Goal: Transaction & Acquisition: Purchase product/service

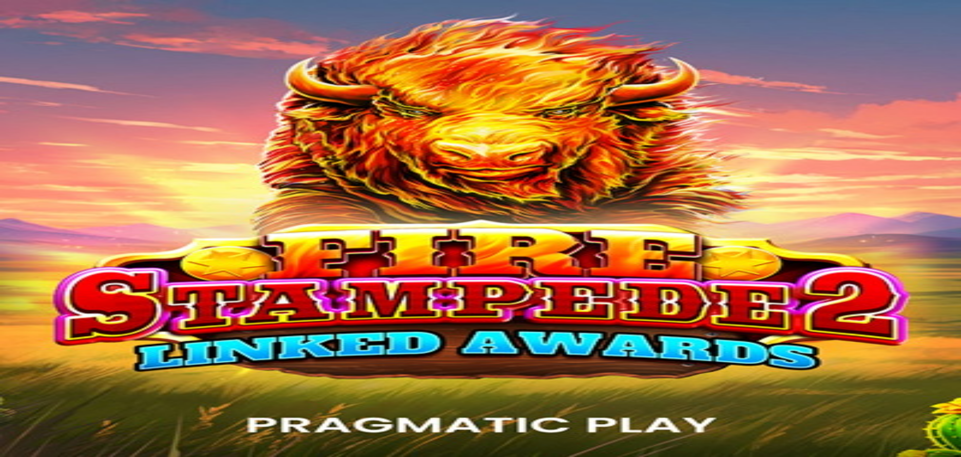
click at [56, 28] on img "Primary" at bounding box center [34, 25] width 60 height 25
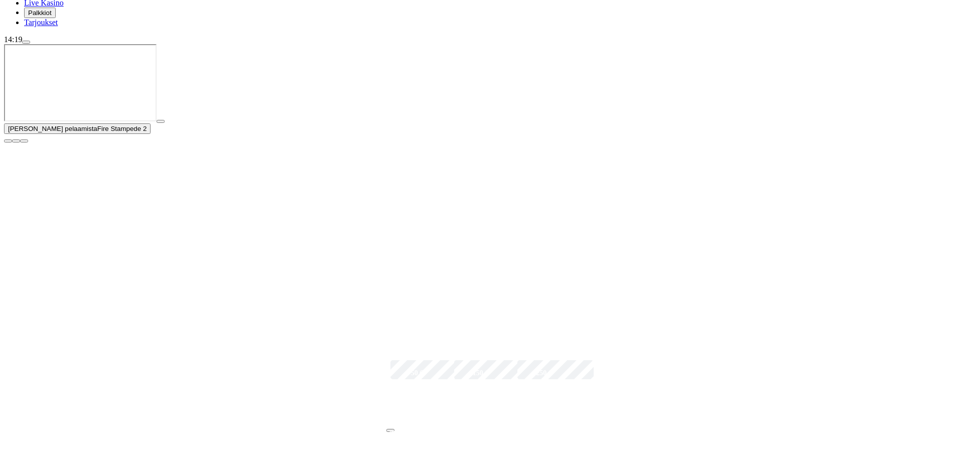
scroll to position [150, 0]
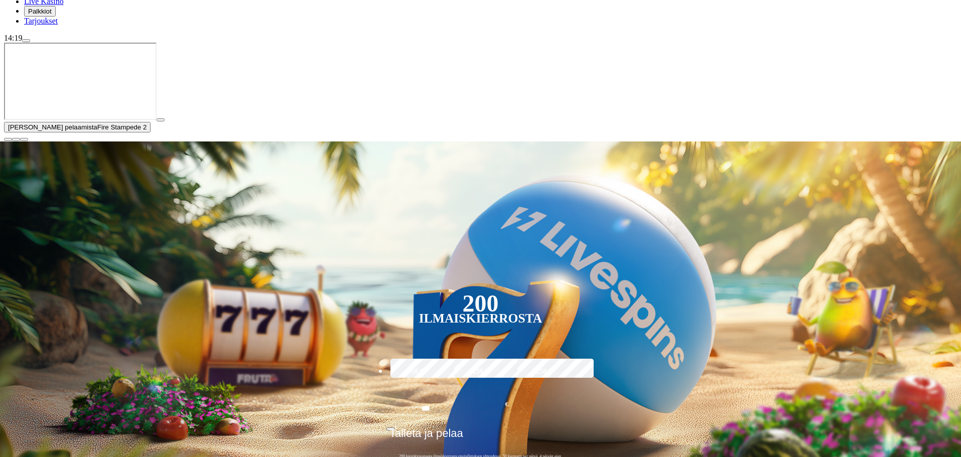
click at [161, 120] on span "play icon" at bounding box center [161, 120] width 0 height 0
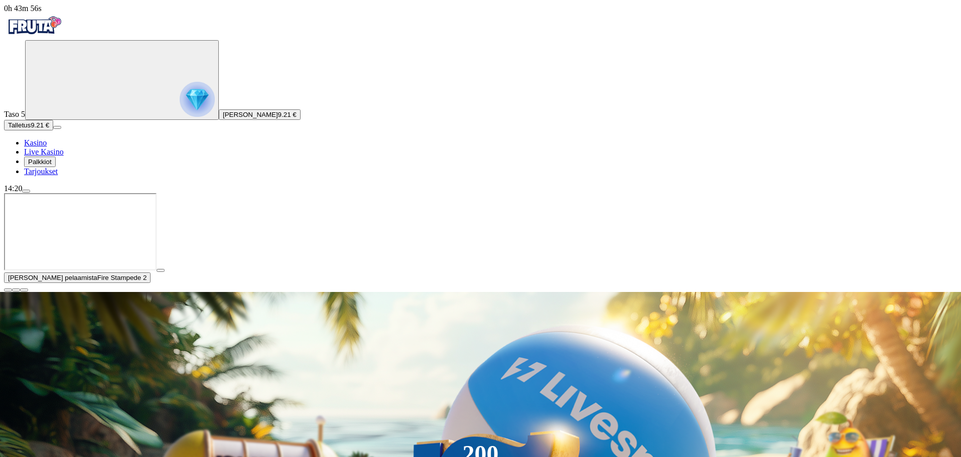
click at [8, 290] on span "close icon" at bounding box center [8, 290] width 0 height 0
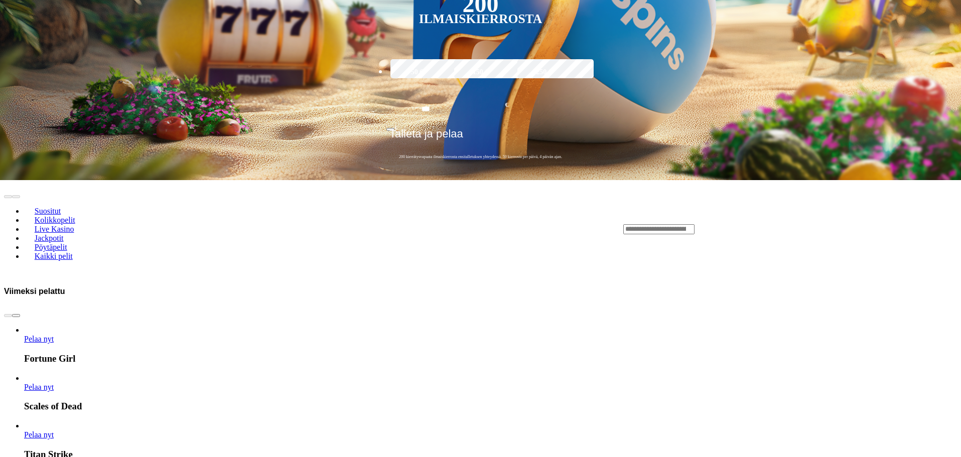
scroll to position [451, 0]
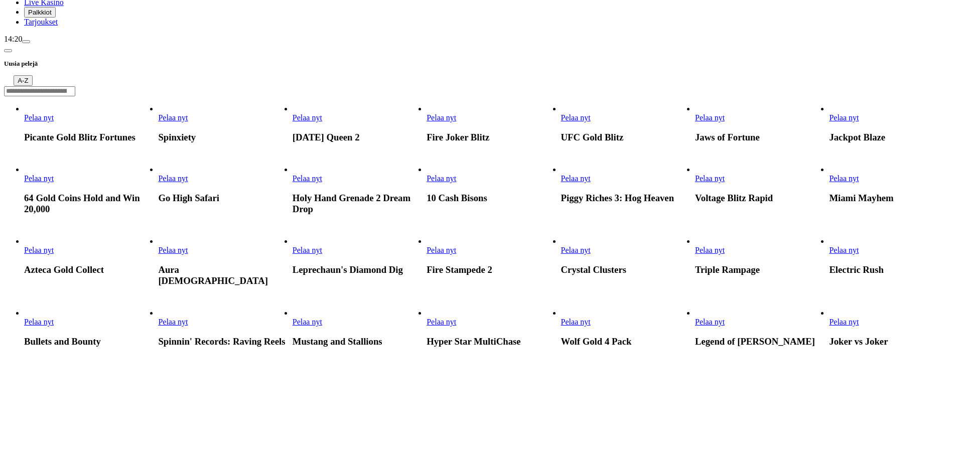
scroll to position [150, 0]
click at [456, 173] on span "Pelaa nyt" at bounding box center [441, 177] width 30 height 9
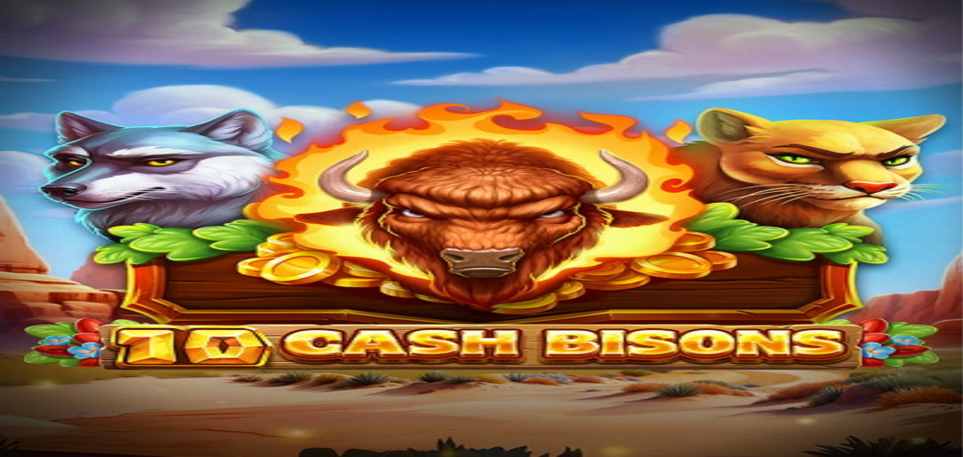
click at [56, 23] on img "Primary" at bounding box center [34, 25] width 60 height 25
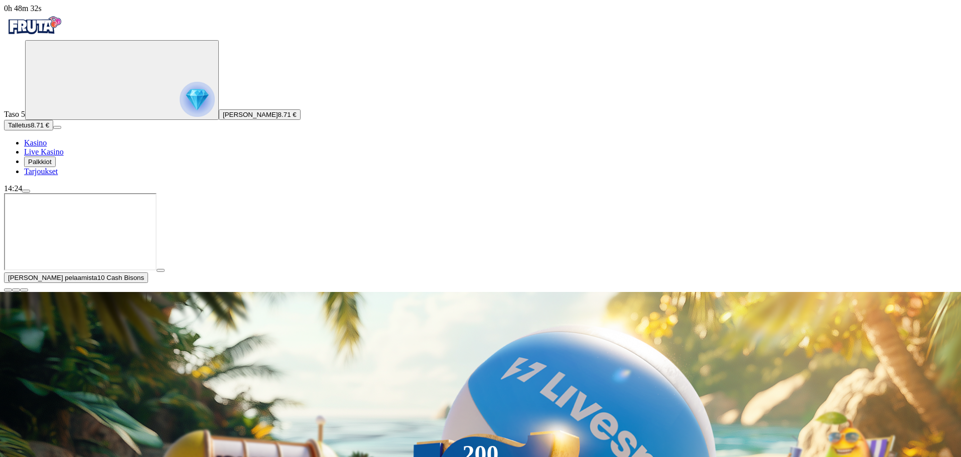
click at [8, 290] on span "close icon" at bounding box center [8, 290] width 0 height 0
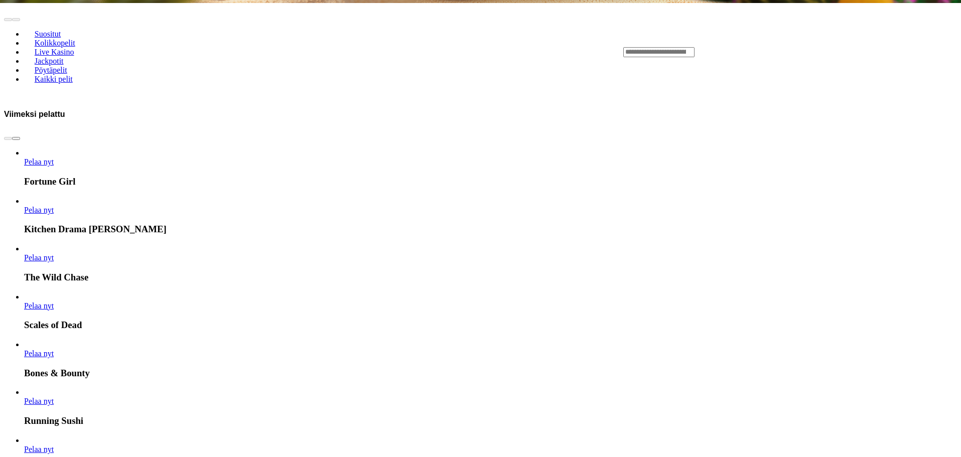
scroll to position [502, 0]
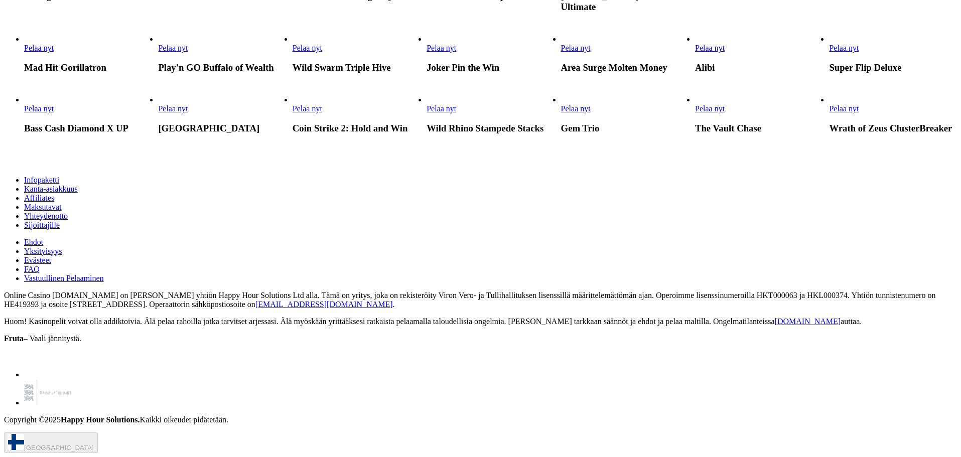
scroll to position [1154, 0]
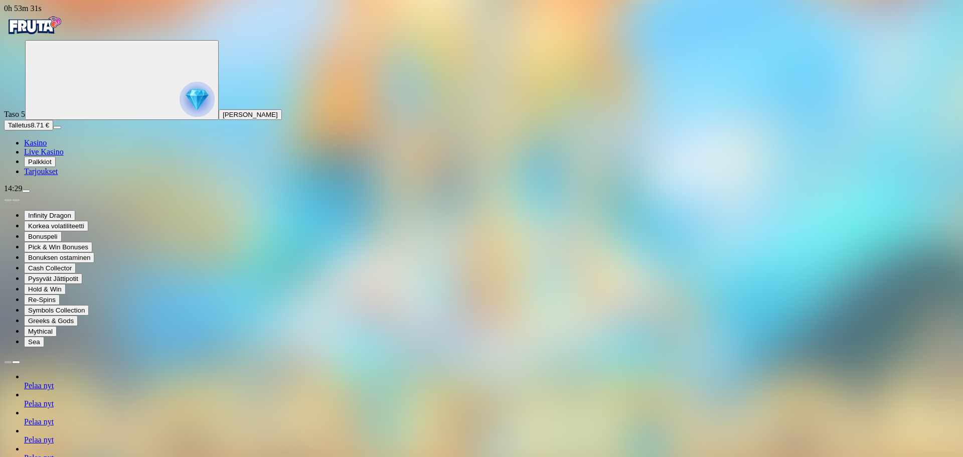
click at [52, 26] on img "Primary" at bounding box center [34, 25] width 60 height 25
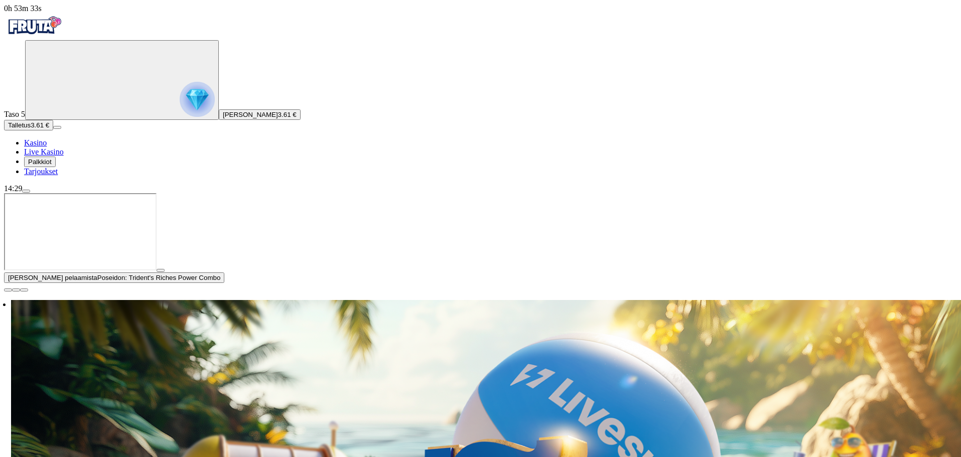
click at [8, 290] on span "close icon" at bounding box center [8, 290] width 0 height 0
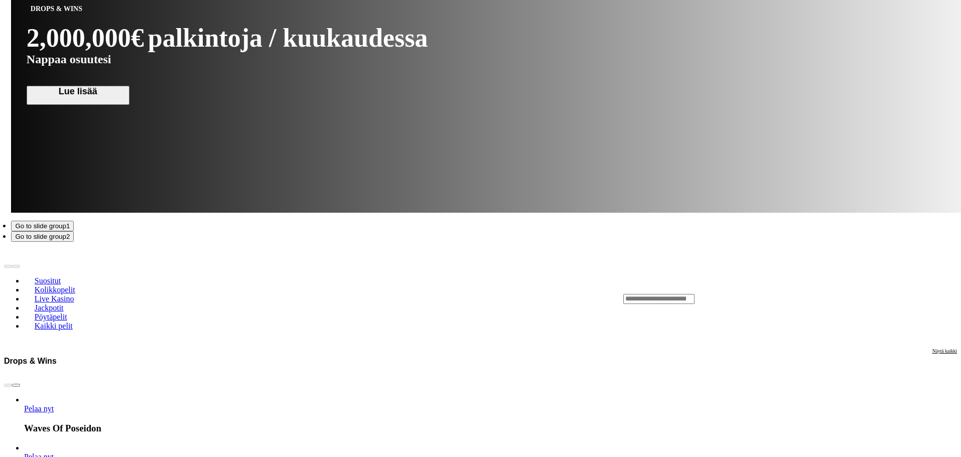
scroll to position [652, 0]
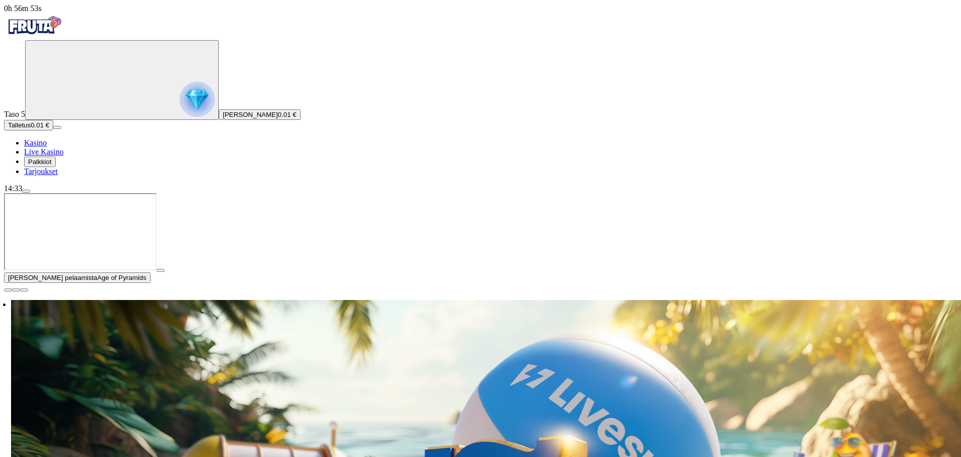
click at [8, 290] on span "close icon" at bounding box center [8, 290] width 0 height 0
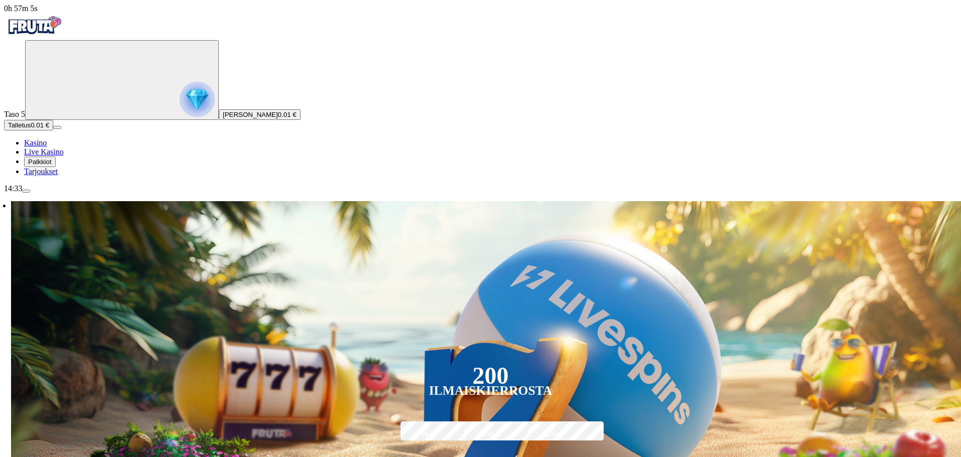
click at [53, 130] on button "Talletus 0.01 €" at bounding box center [28, 125] width 49 height 11
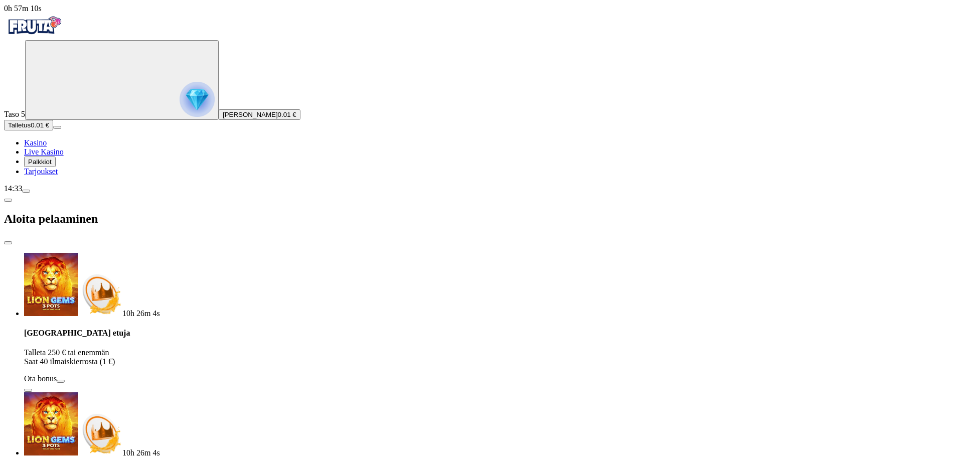
type input "*"
type input "**"
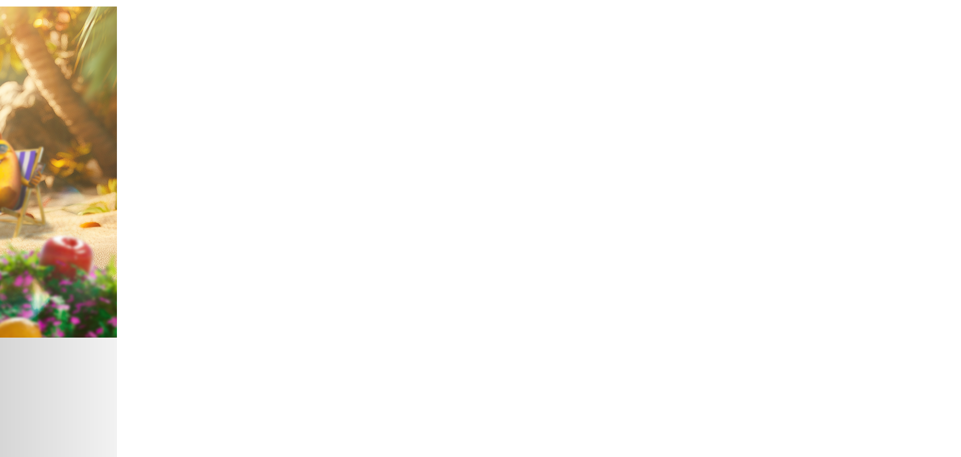
scroll to position [201, 0]
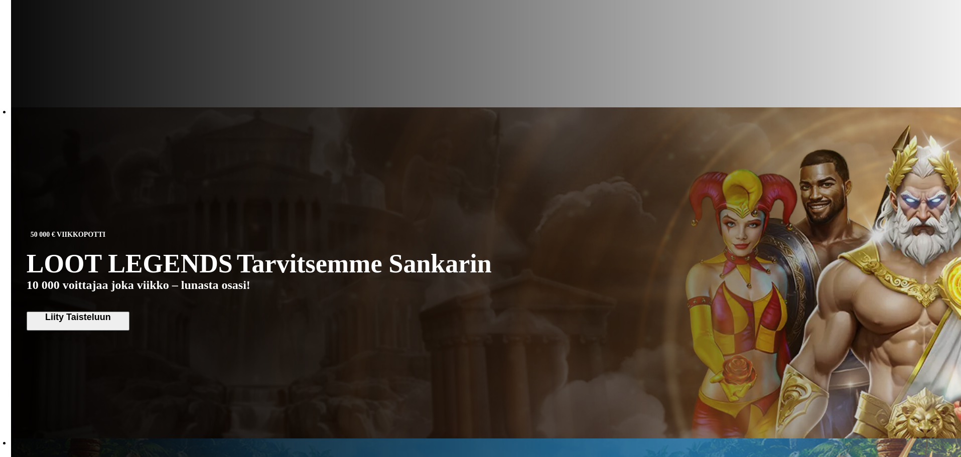
scroll to position [803, 0]
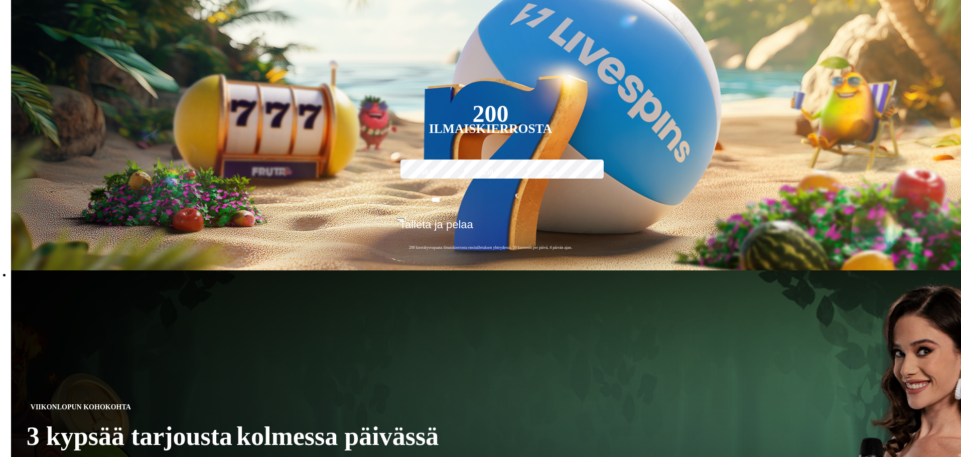
scroll to position [251, 0]
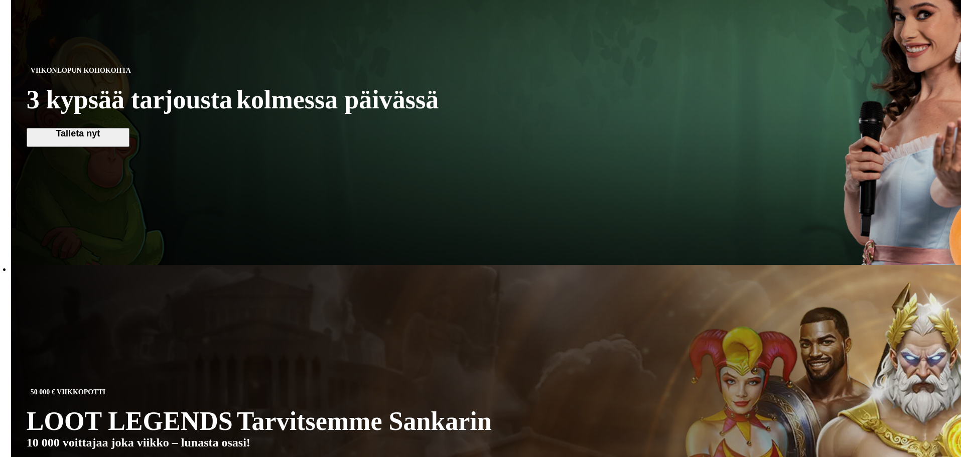
scroll to position [602, 0]
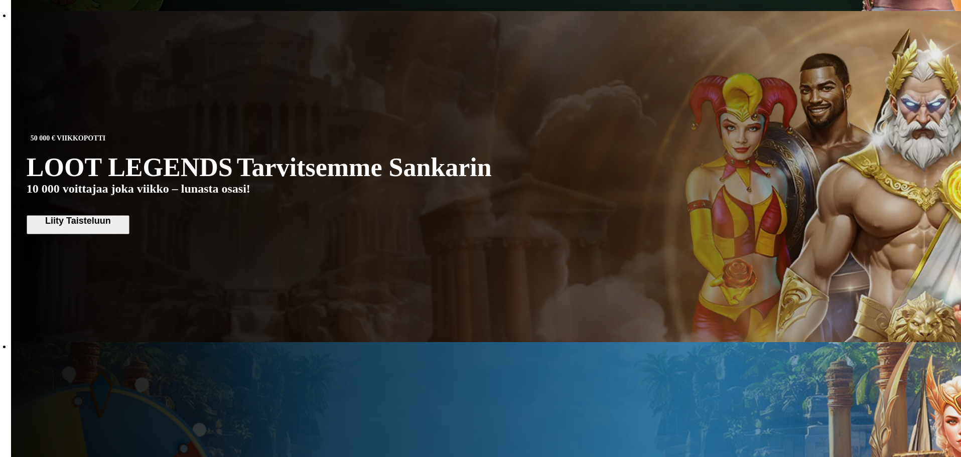
scroll to position [853, 0]
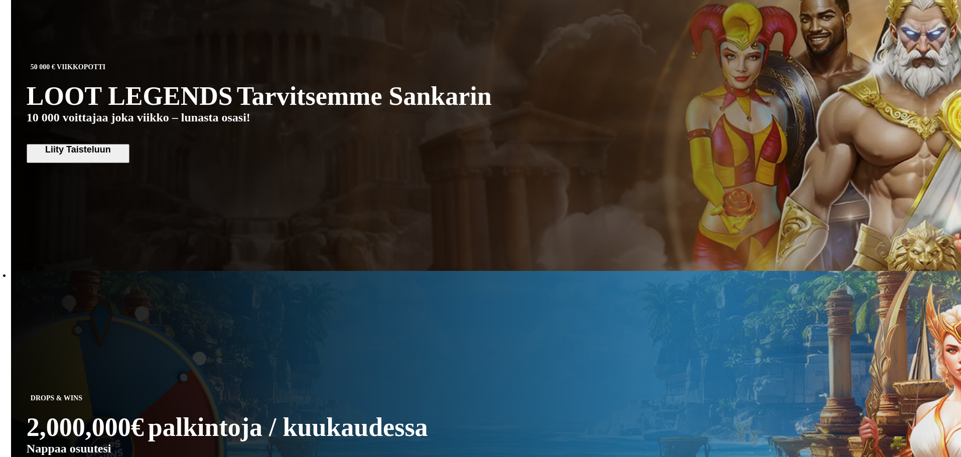
scroll to position [953, 0]
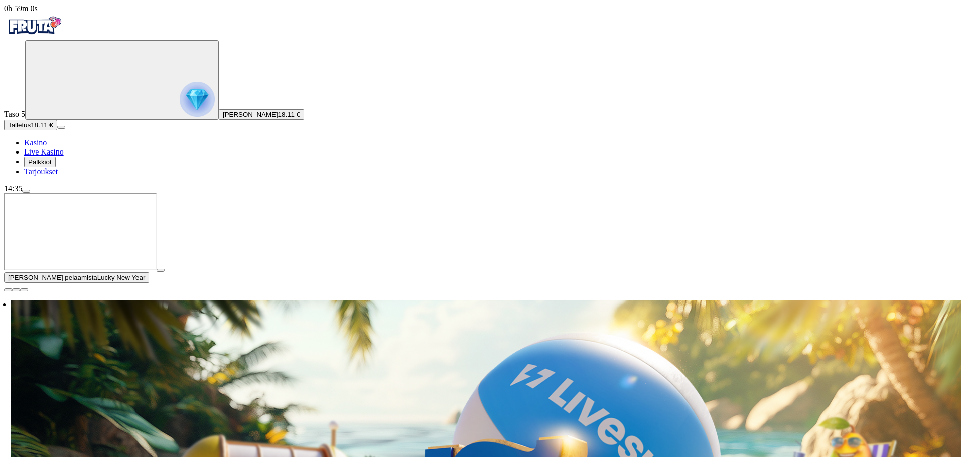
click at [8, 290] on span "close icon" at bounding box center [8, 290] width 0 height 0
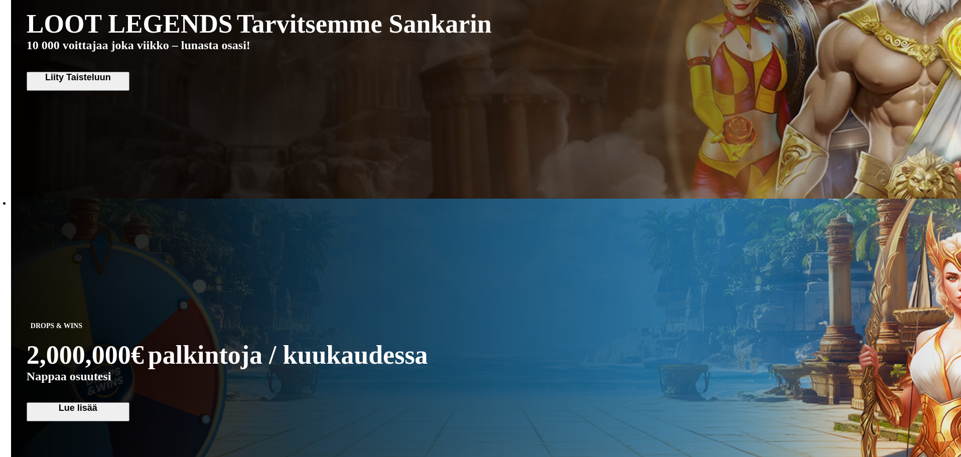
scroll to position [1003, 0]
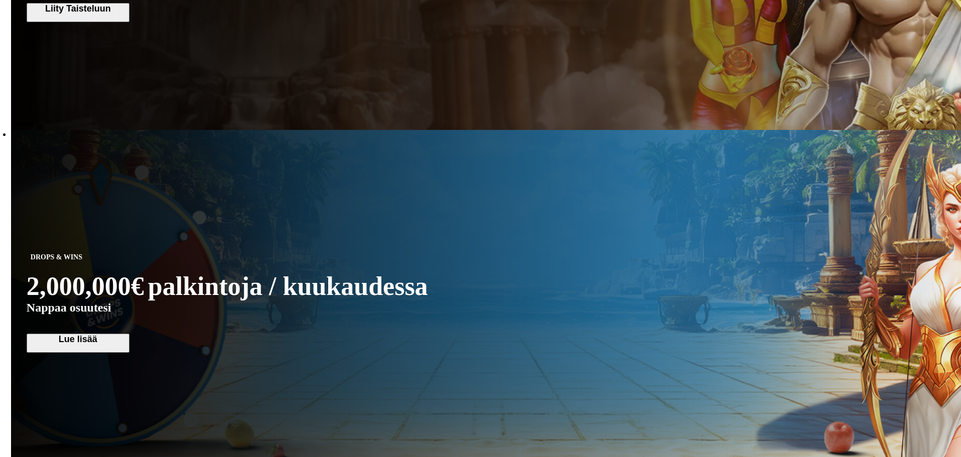
scroll to position [1103, 0]
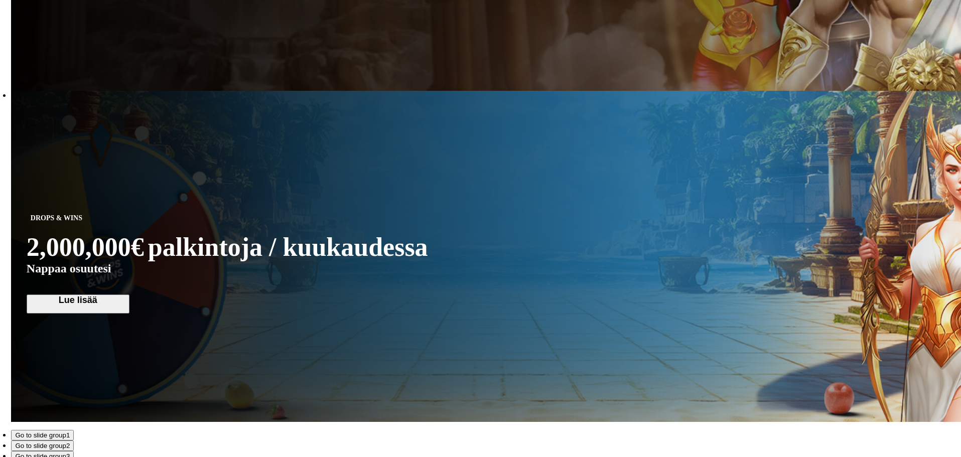
drag, startPoint x: 929, startPoint y: 271, endPoint x: 874, endPoint y: 288, distance: 58.1
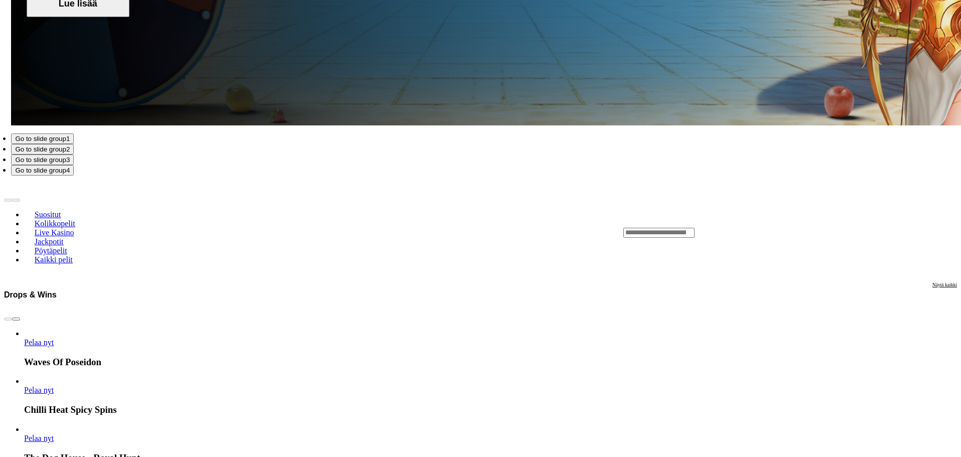
scroll to position [1404, 0]
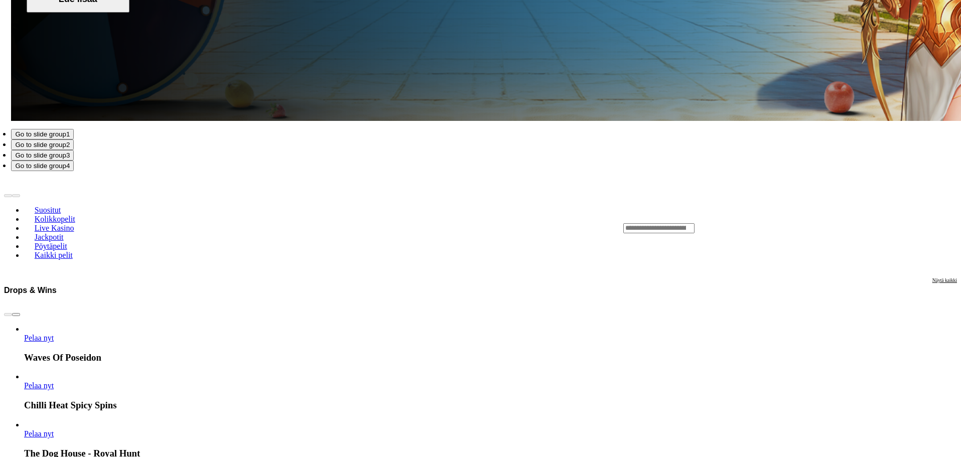
drag, startPoint x: 801, startPoint y: 279, endPoint x: 696, endPoint y: 256, distance: 107.0
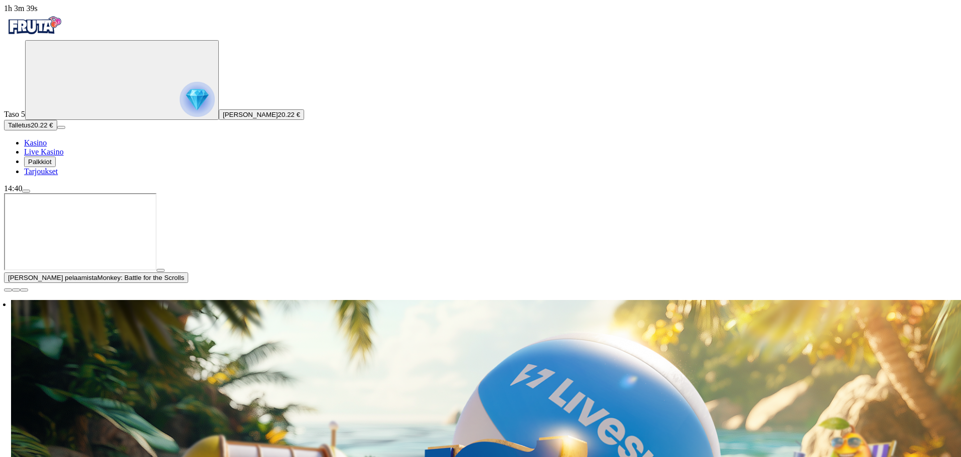
click at [8, 290] on span "close icon" at bounding box center [8, 290] width 0 height 0
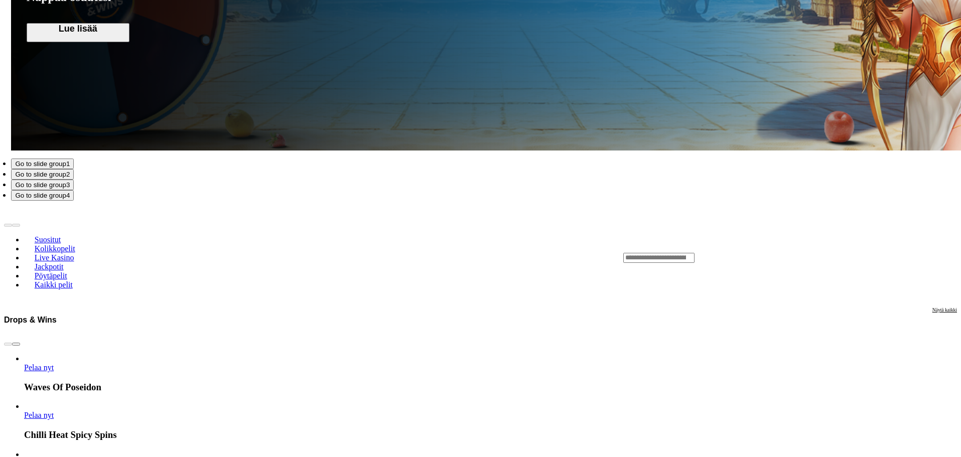
scroll to position [1455, 0]
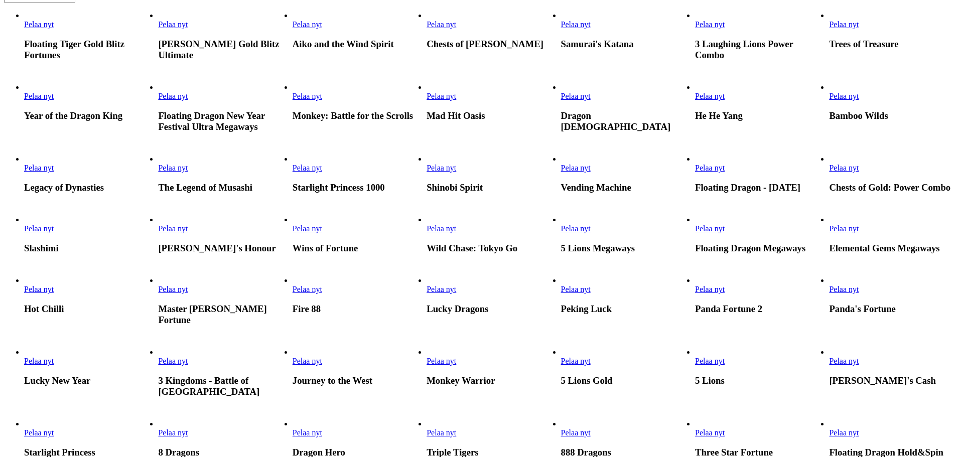
scroll to position [251, 0]
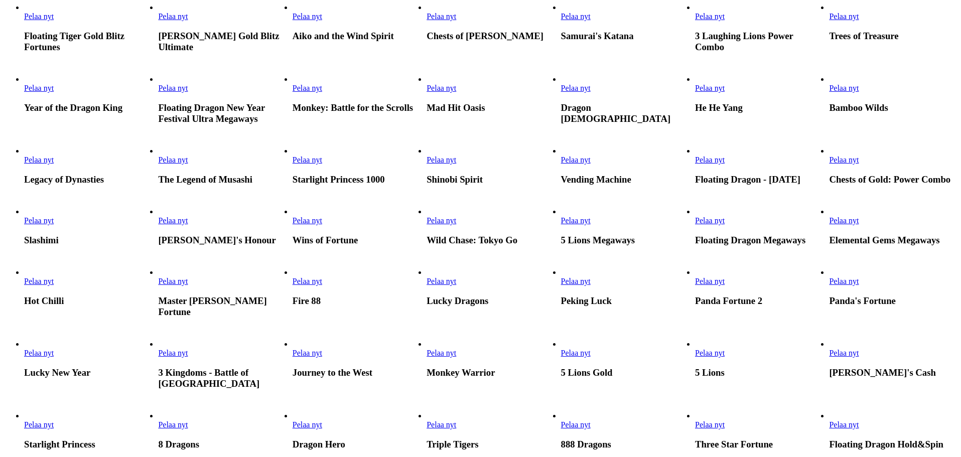
click at [456, 164] on link "Pelaa nyt" at bounding box center [441, 159] width 30 height 9
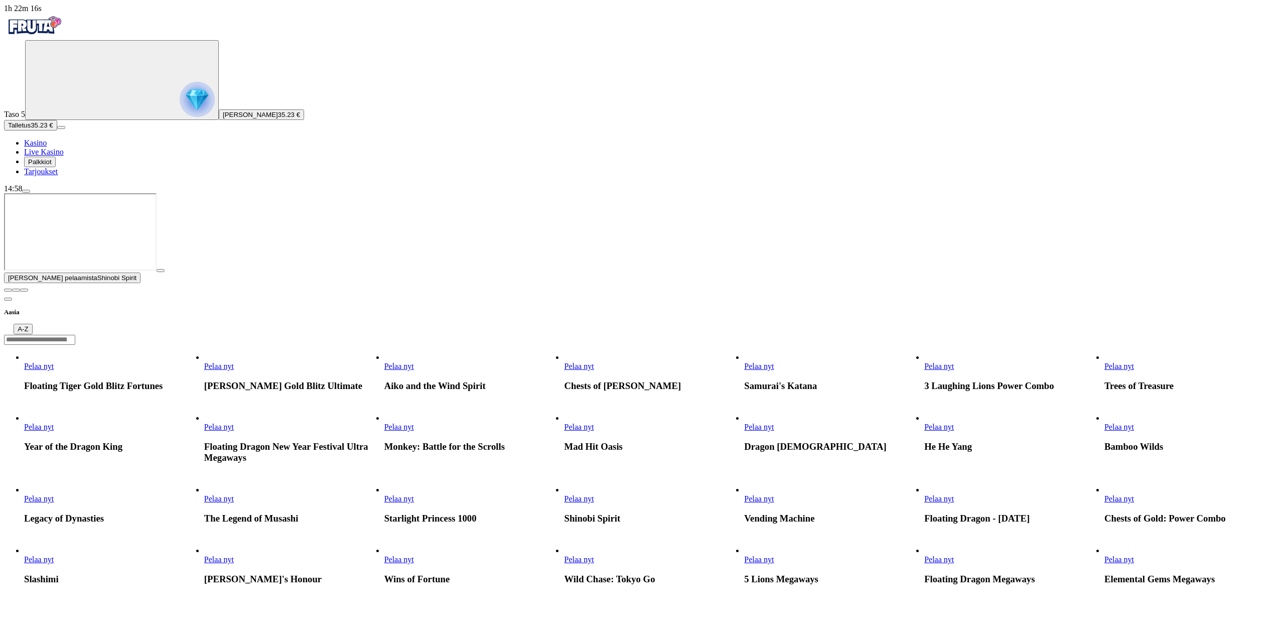
click at [8, 290] on span "close icon" at bounding box center [8, 290] width 0 height 0
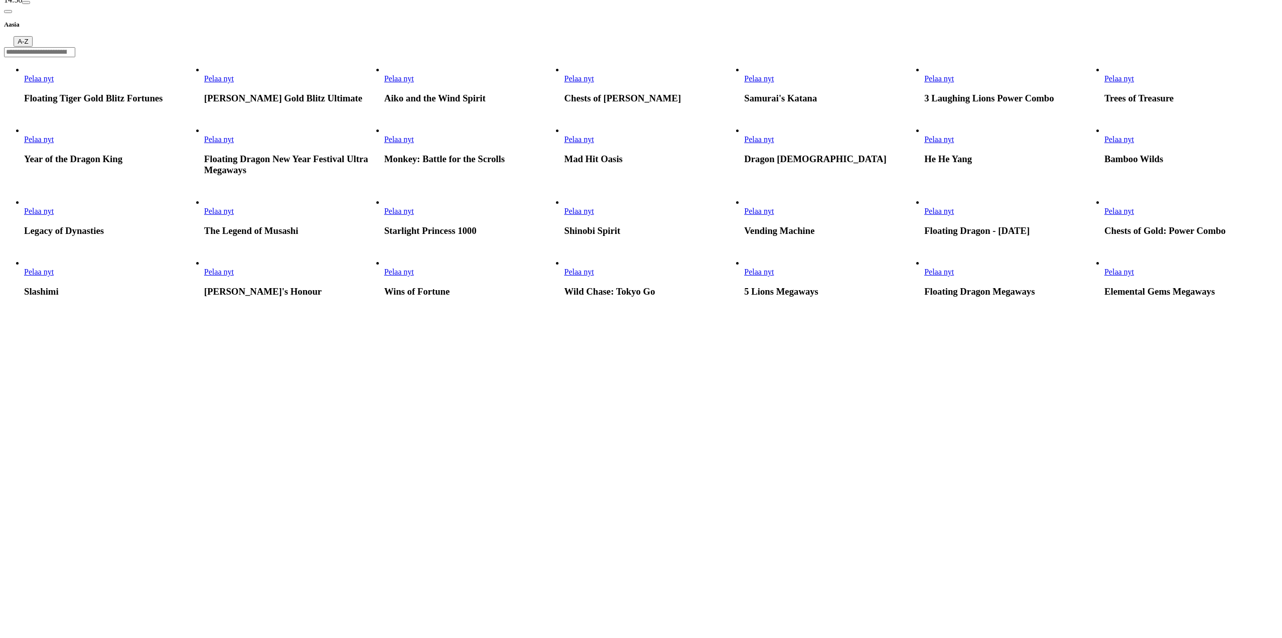
scroll to position [251, 0]
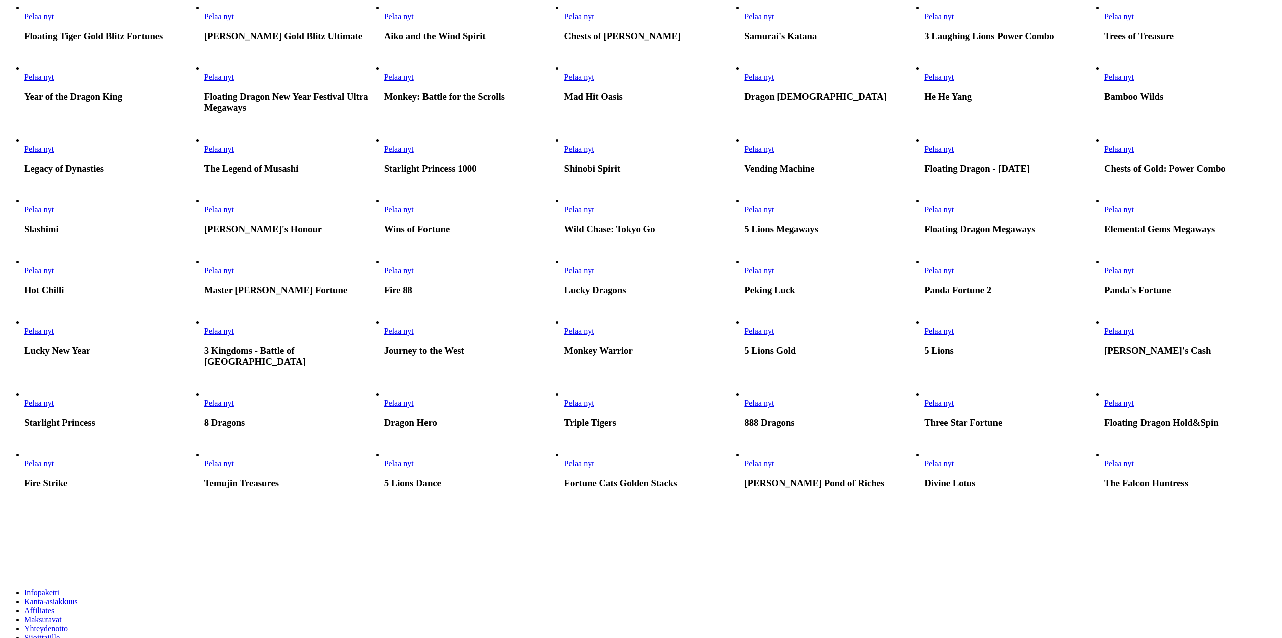
click at [234, 153] on span "Pelaa nyt" at bounding box center [219, 148] width 30 height 9
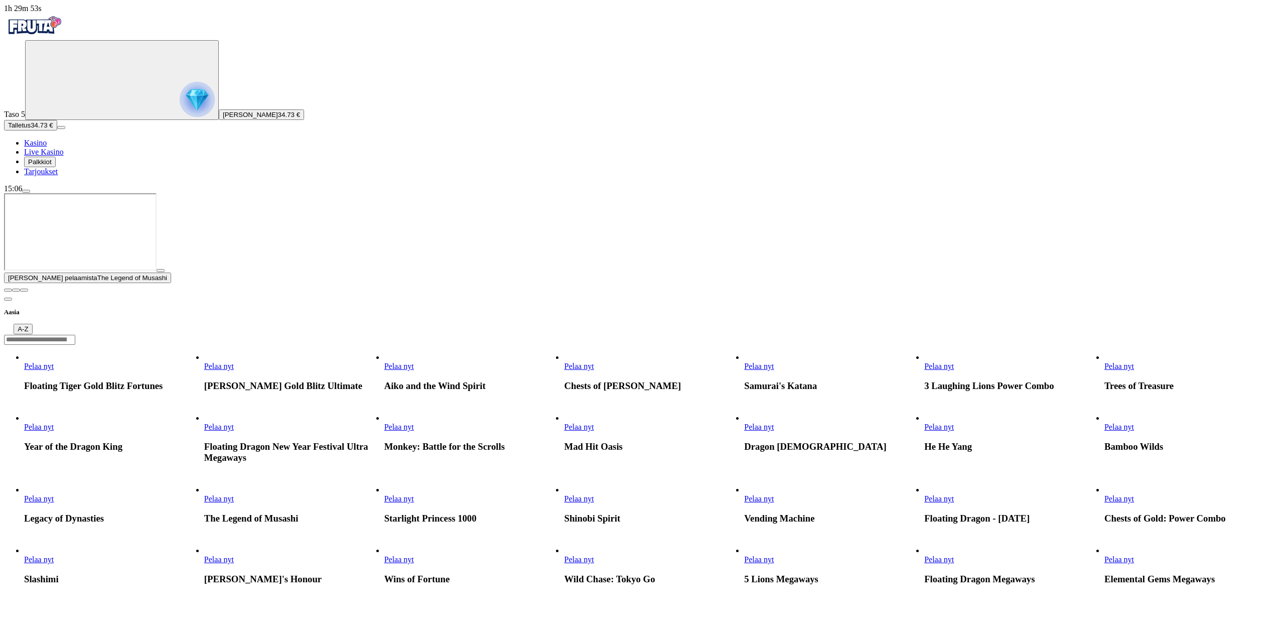
click at [8, 290] on span "close icon" at bounding box center [8, 290] width 0 height 0
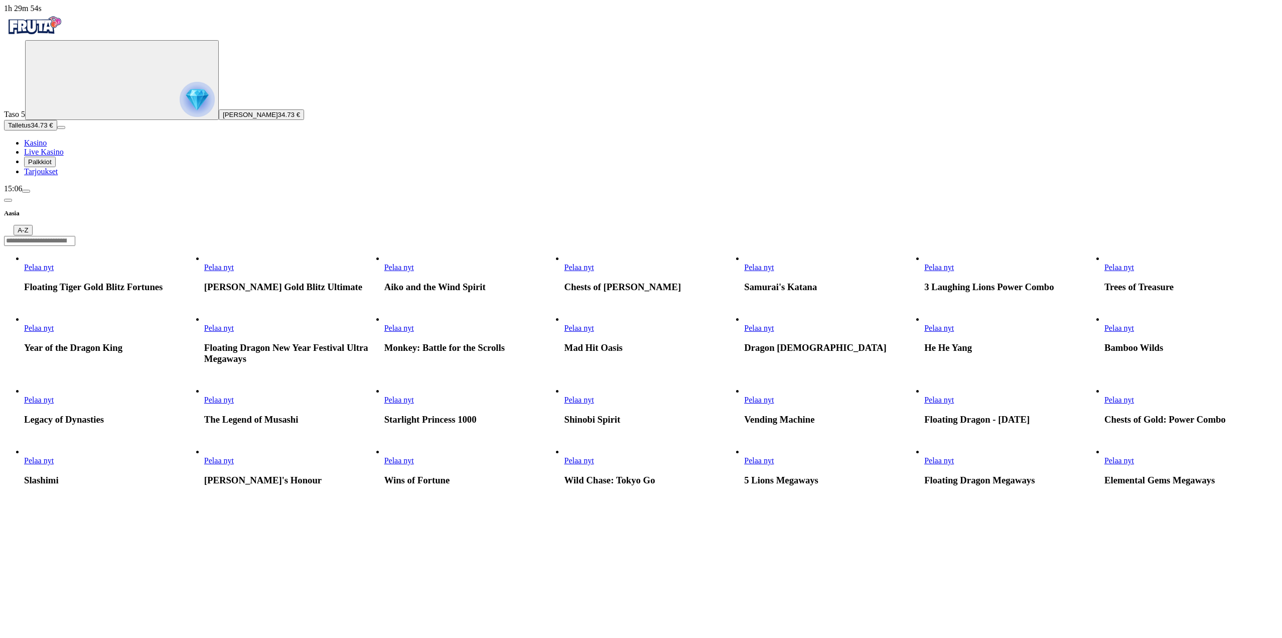
click at [954, 332] on span "Pelaa nyt" at bounding box center [939, 328] width 30 height 9
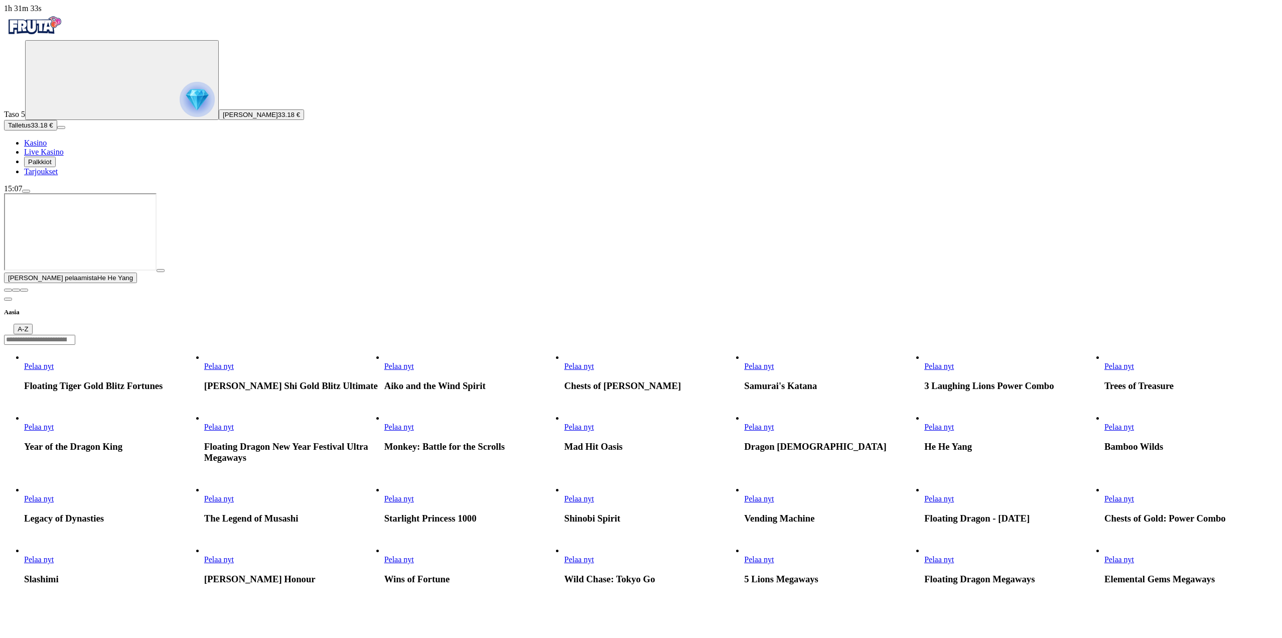
click at [8, 290] on span "close icon" at bounding box center [8, 290] width 0 height 0
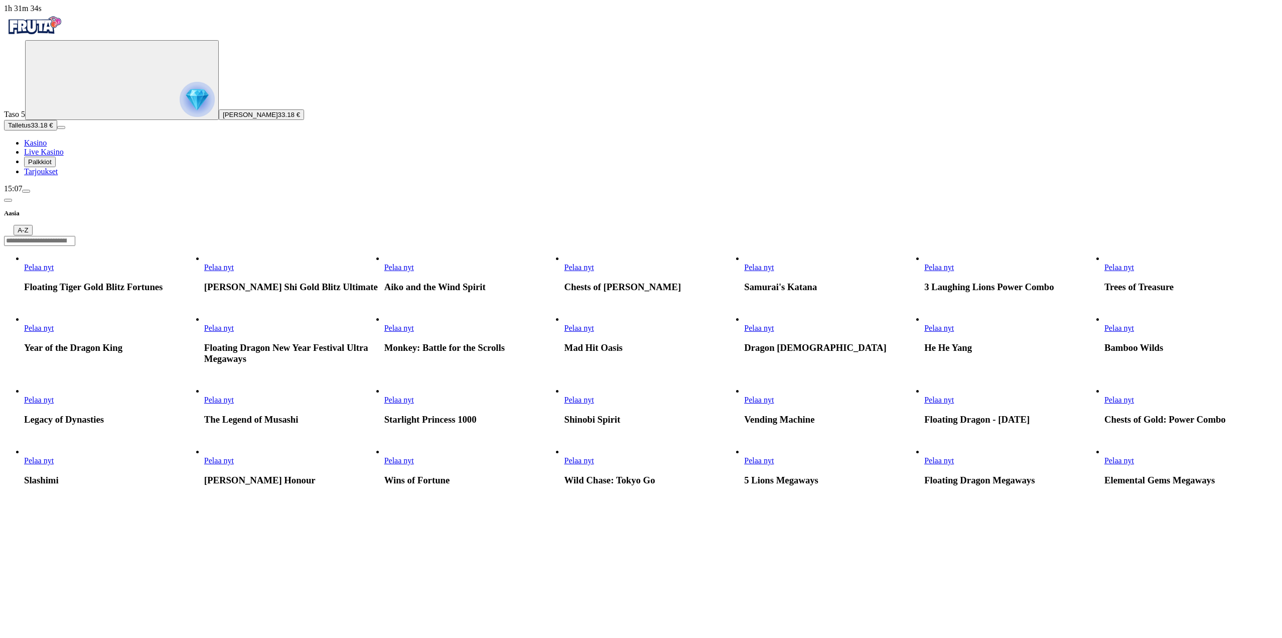
click at [1134, 332] on link "Pelaa nyt" at bounding box center [1119, 328] width 30 height 9
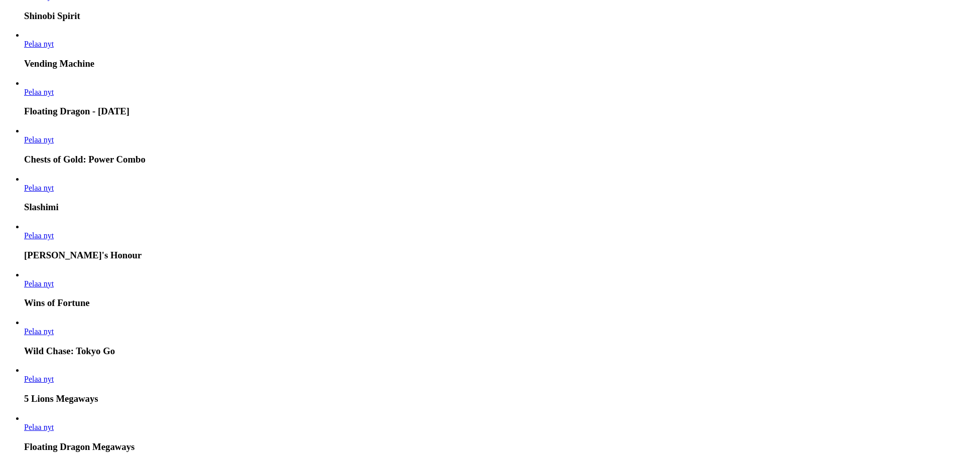
scroll to position [1103, 0]
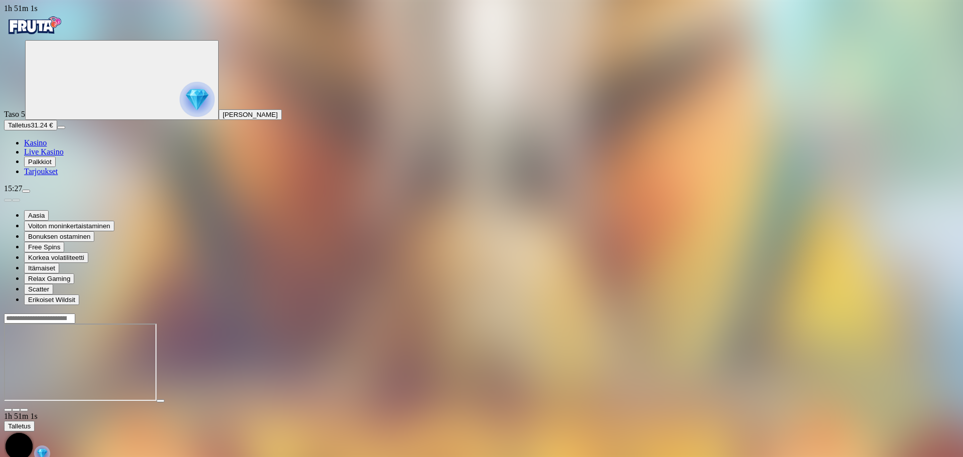
click at [494, 395] on div at bounding box center [481, 363] width 955 height 79
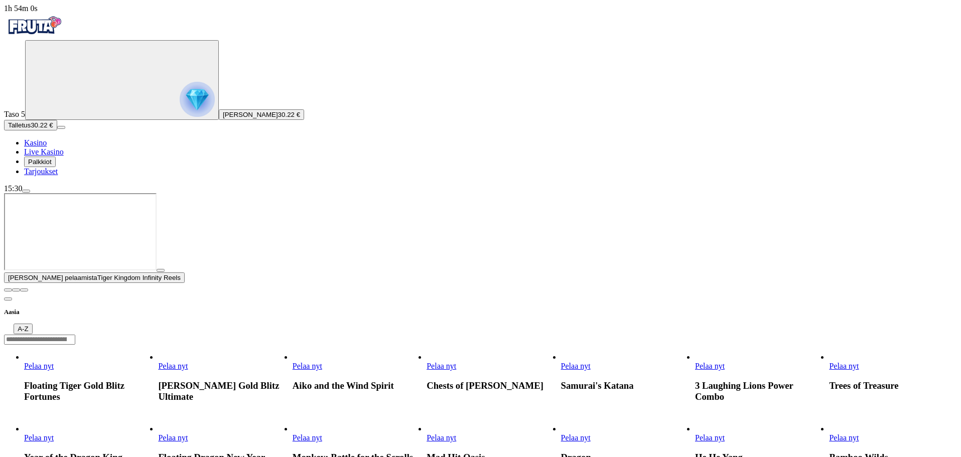
click at [8, 290] on span "close icon" at bounding box center [8, 290] width 0 height 0
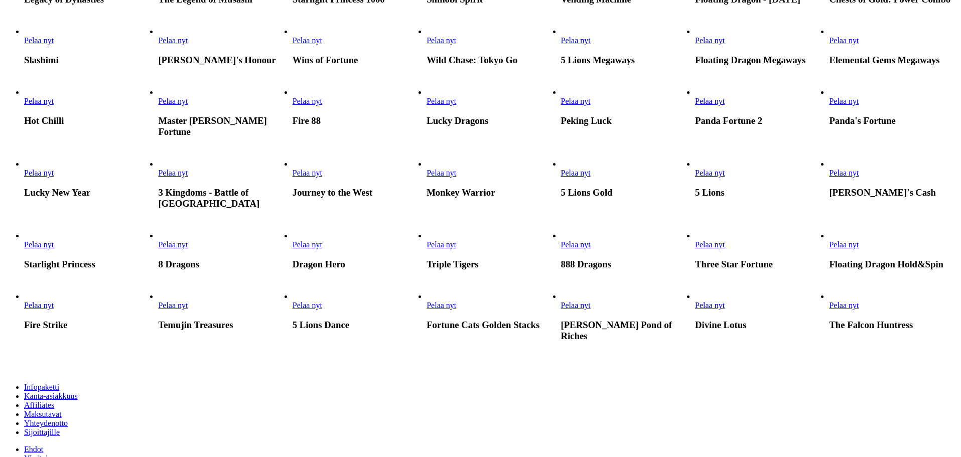
scroll to position [451, 0]
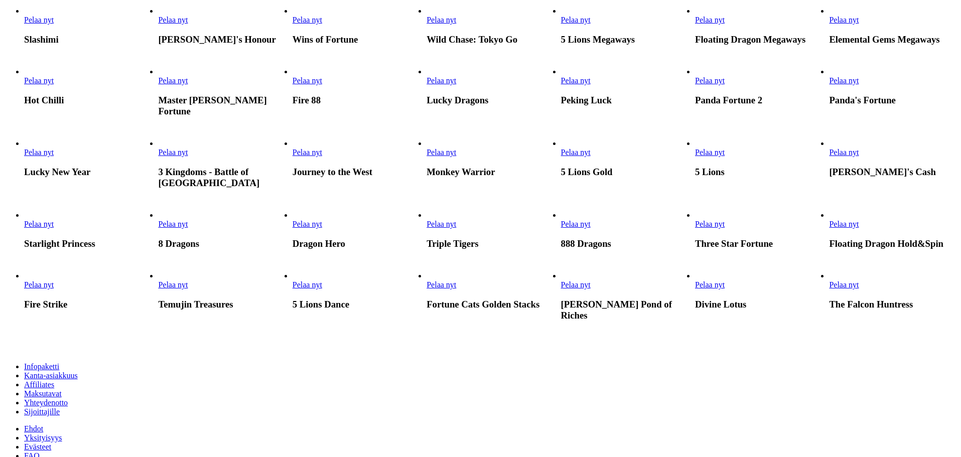
click at [188, 85] on span "Pelaa nyt" at bounding box center [173, 80] width 30 height 9
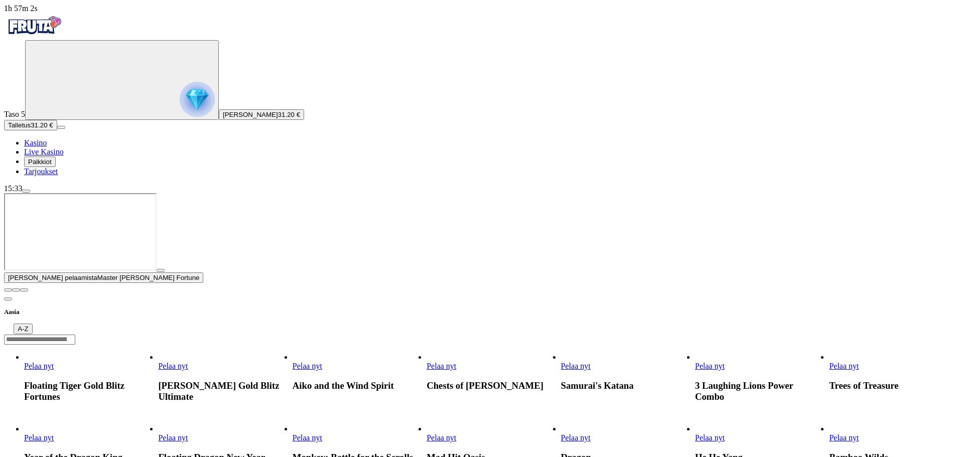
click at [8, 290] on span "close icon" at bounding box center [8, 290] width 0 height 0
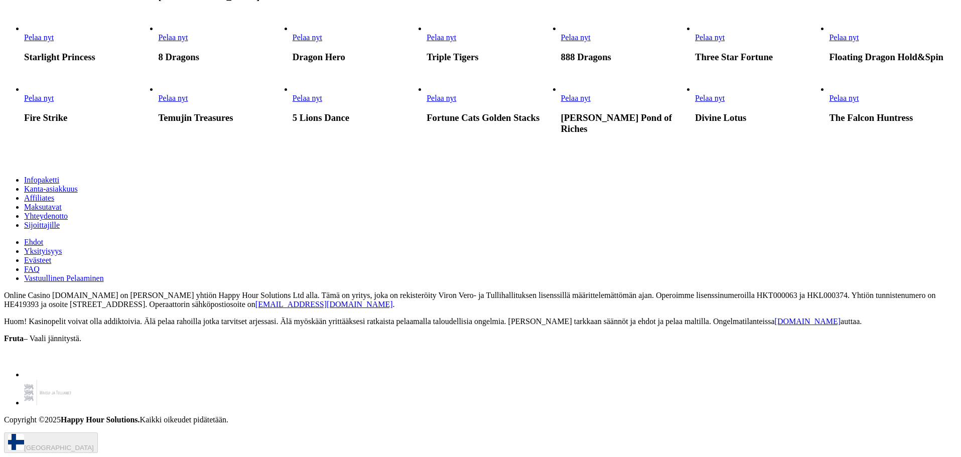
scroll to position [752, 0]
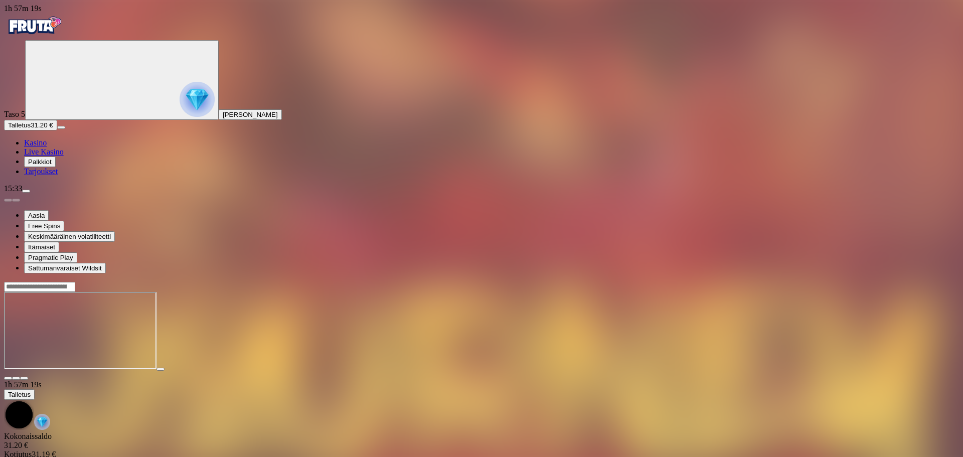
drag, startPoint x: 565, startPoint y: 387, endPoint x: 570, endPoint y: 384, distance: 5.4
click at [568, 371] on div at bounding box center [481, 331] width 955 height 79
